Goal: Transaction & Acquisition: Purchase product/service

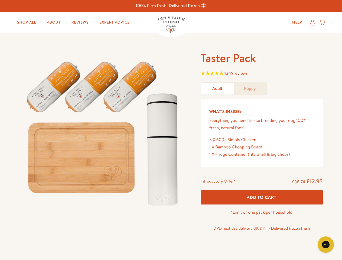
click at [171, 130] on img at bounding box center [104, 131] width 168 height 161
click at [262, 74] on span "1349 reviews" at bounding box center [262, 74] width 122 height 8
click at [262, 197] on div "Taster Pack 1349 reviews Adult Puppy What’s Inside: Everything you need to star…" at bounding box center [171, 148] width 342 height 231
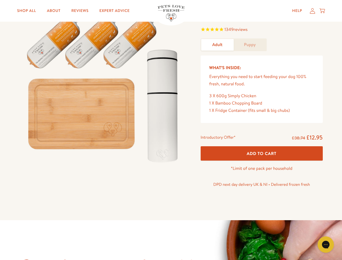
click at [326, 245] on icon "Gorgias live chat" at bounding box center [325, 244] width 5 height 5
